Goal: Transaction & Acquisition: Purchase product/service

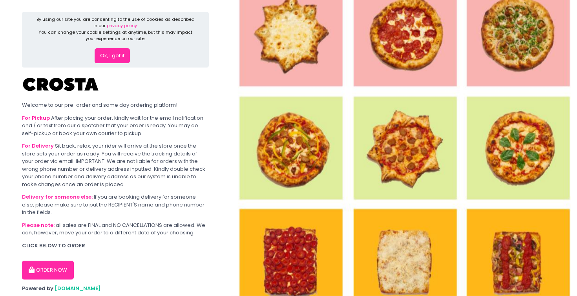
click at [117, 54] on button "Ok, I got it" at bounding box center [112, 55] width 35 height 15
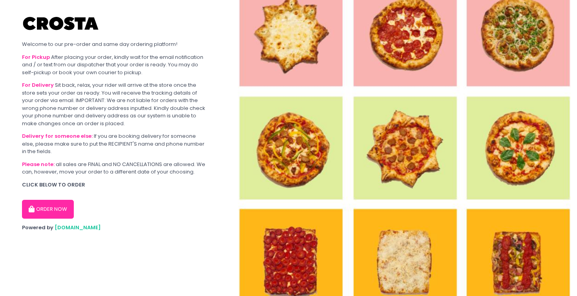
click at [65, 206] on button "ORDER NOW" at bounding box center [48, 209] width 52 height 19
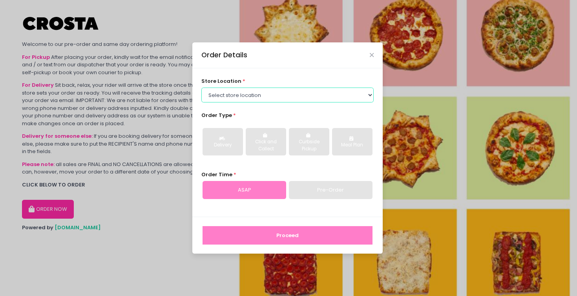
select select "5fabb2e53664a8677beaeb89"
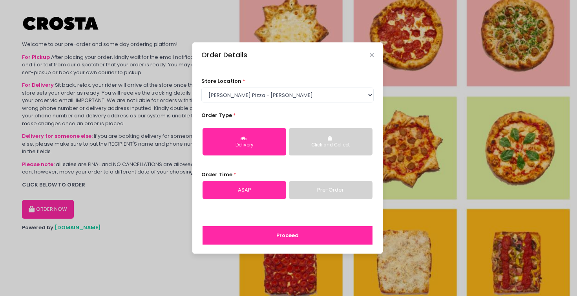
click at [272, 140] on button "Delivery" at bounding box center [245, 141] width 84 height 27
click at [313, 194] on link "Pre-Order" at bounding box center [331, 190] width 84 height 18
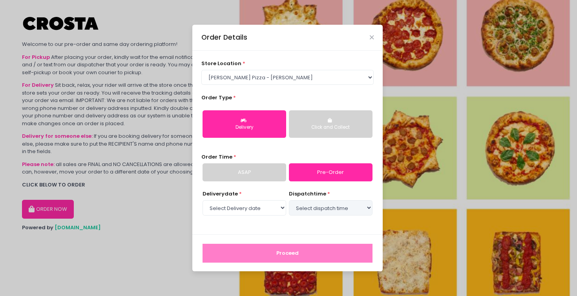
select select "[DATE]"
click at [228, 212] on select "Select Delivery date Wednesday, Oct 8th Thursday, Oct 9th Friday, Oct 10th Satu…" at bounding box center [245, 207] width 84 height 15
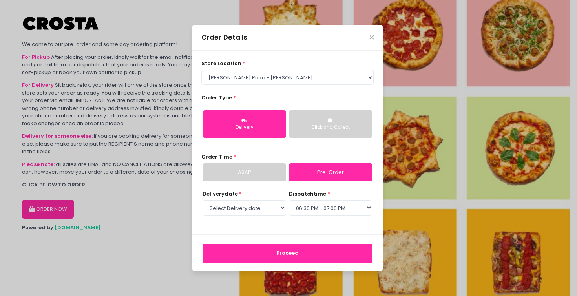
click at [266, 252] on button "Proceed" at bounding box center [288, 253] width 170 height 19
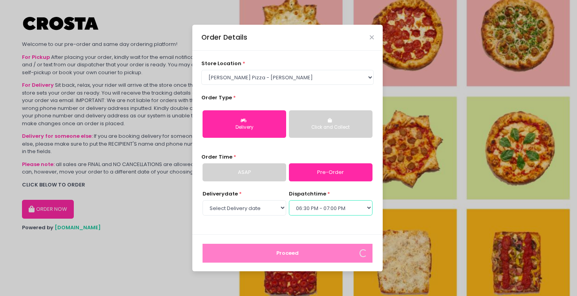
select select "18:00"
click at [371, 38] on icon "Close" at bounding box center [372, 38] width 4 height 6
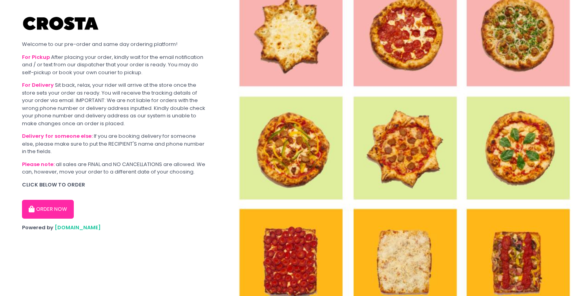
click at [47, 200] on button "ORDER NOW" at bounding box center [48, 209] width 52 height 19
select select "5fabb2e53664a8677beaeb89"
select select "[DATE]"
select select "18:00"
click at [62, 206] on button "ORDER NOW" at bounding box center [48, 209] width 52 height 19
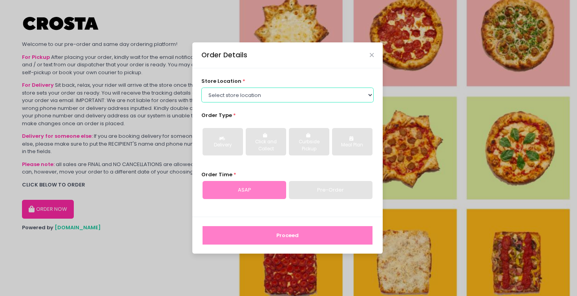
select select "5fabb2e53664a8677beaeb89"
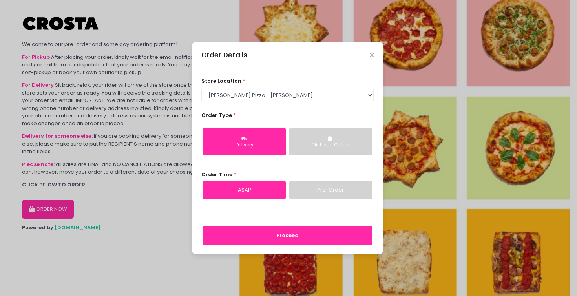
click at [249, 140] on button "Delivery" at bounding box center [245, 141] width 84 height 27
click at [314, 190] on link "Pre-Order" at bounding box center [331, 190] width 84 height 18
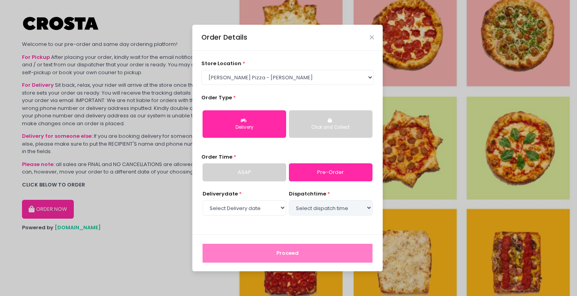
select select "[DATE]"
click at [321, 206] on select "Select dispatch time 01:30 PM - 02:00 PM 02:00 PM - 02:30 PM 02:30 PM - 03:00 P…" at bounding box center [331, 207] width 84 height 15
select select "18:00"
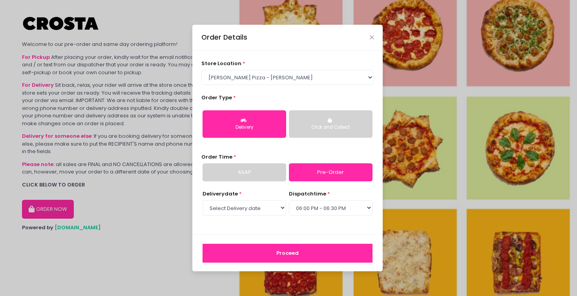
click at [295, 223] on div "Delivery date * Select Delivery date Wednesday, Oct 8th Thursday, Oct 9th Frida…" at bounding box center [287, 207] width 173 height 35
click at [290, 250] on button "Proceed" at bounding box center [288, 253] width 170 height 19
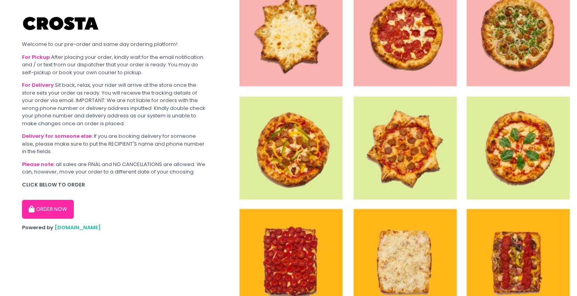
click at [48, 212] on button "ORDER NOW" at bounding box center [48, 209] width 52 height 19
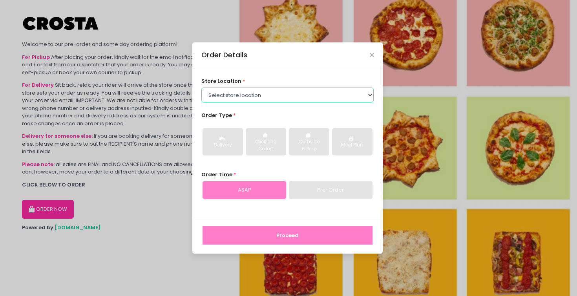
click at [235, 98] on select "Select store location [PERSON_NAME] Pizza - [PERSON_NAME] Pizza - [GEOGRAPHIC_D…" at bounding box center [287, 95] width 173 height 15
select select "5fabb2e53664a8677beaeb89"
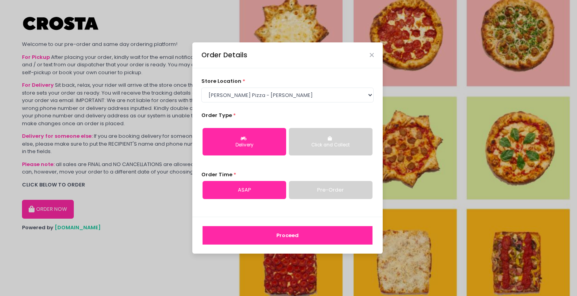
click at [247, 151] on button "Delivery" at bounding box center [245, 141] width 84 height 27
click at [310, 189] on link "Pre-Order" at bounding box center [331, 190] width 84 height 18
select select "[DATE]"
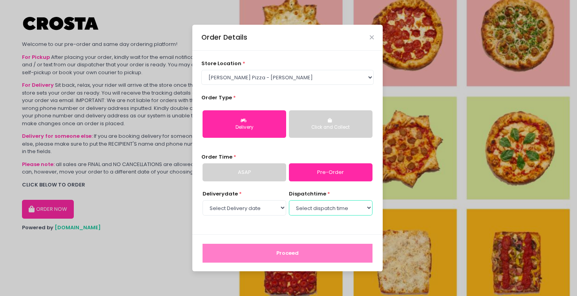
select select "18:00"
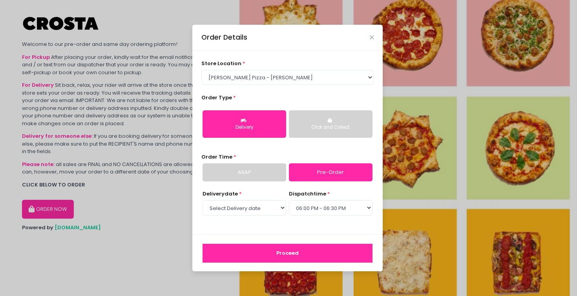
click at [292, 247] on button "Proceed" at bounding box center [288, 253] width 170 height 19
